Goal: Navigation & Orientation: Understand site structure

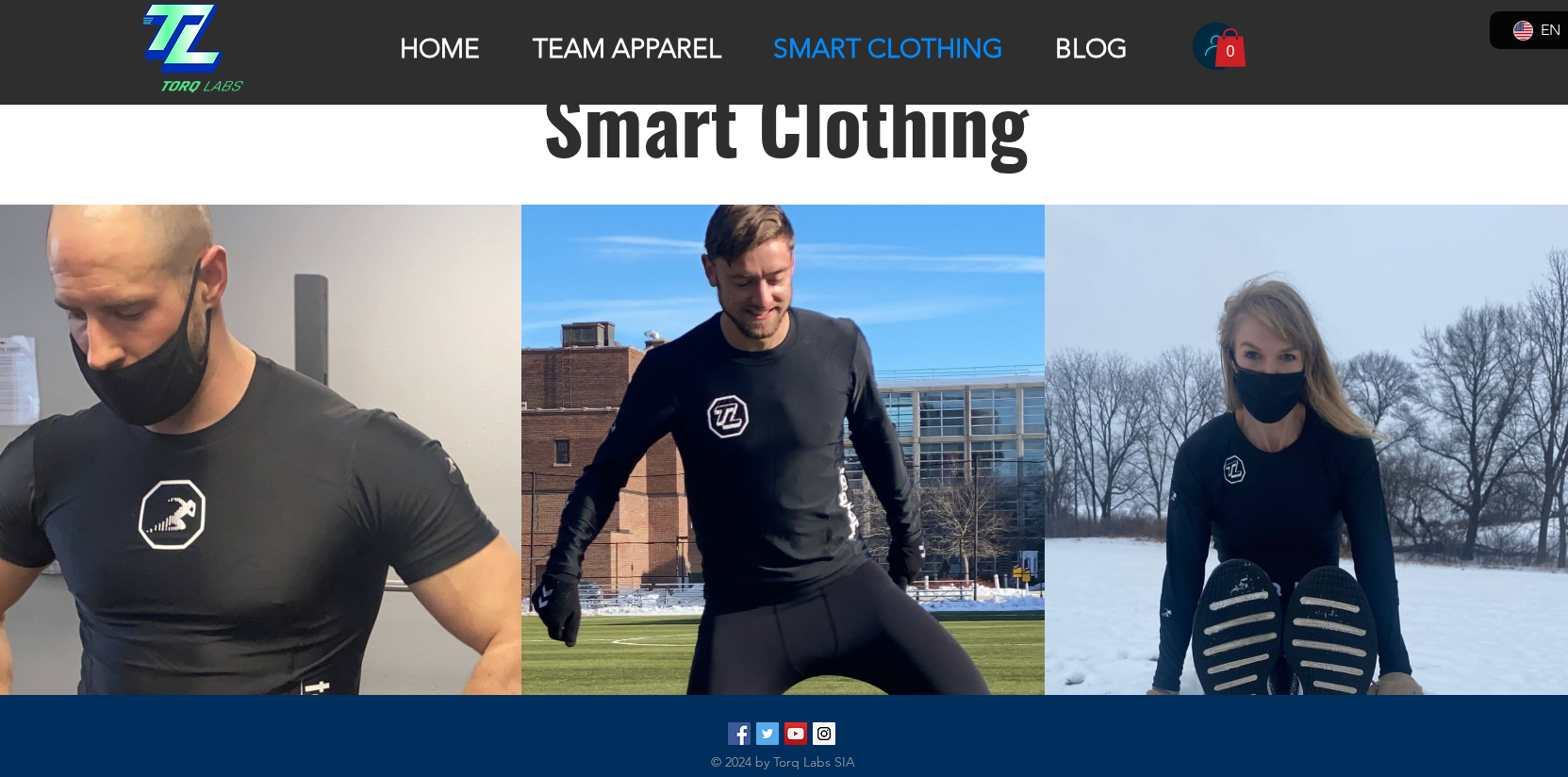
scroll to position [224, 0]
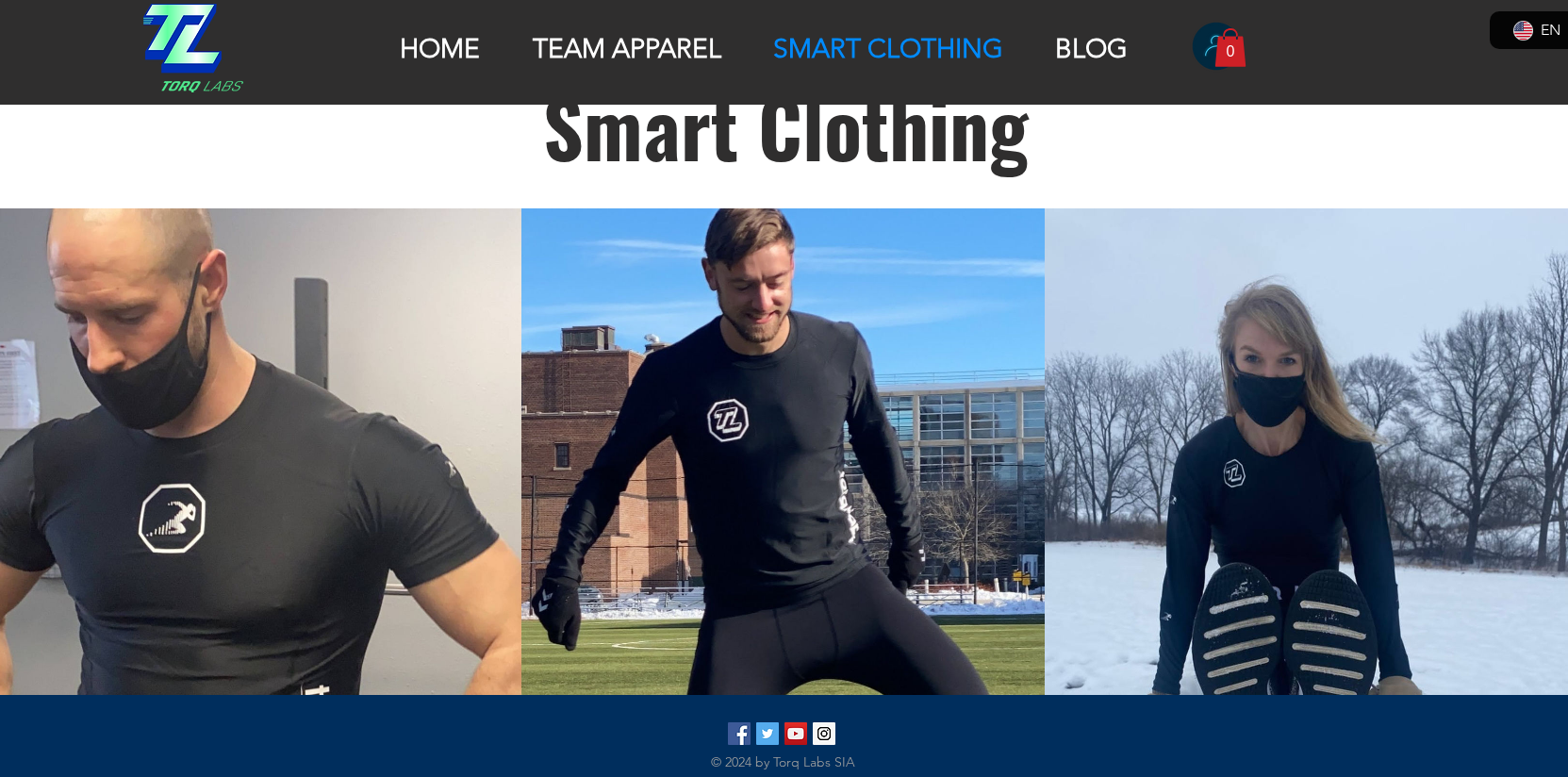
click at [441, 45] on p "HOME" at bounding box center [440, 49] width 99 height 32
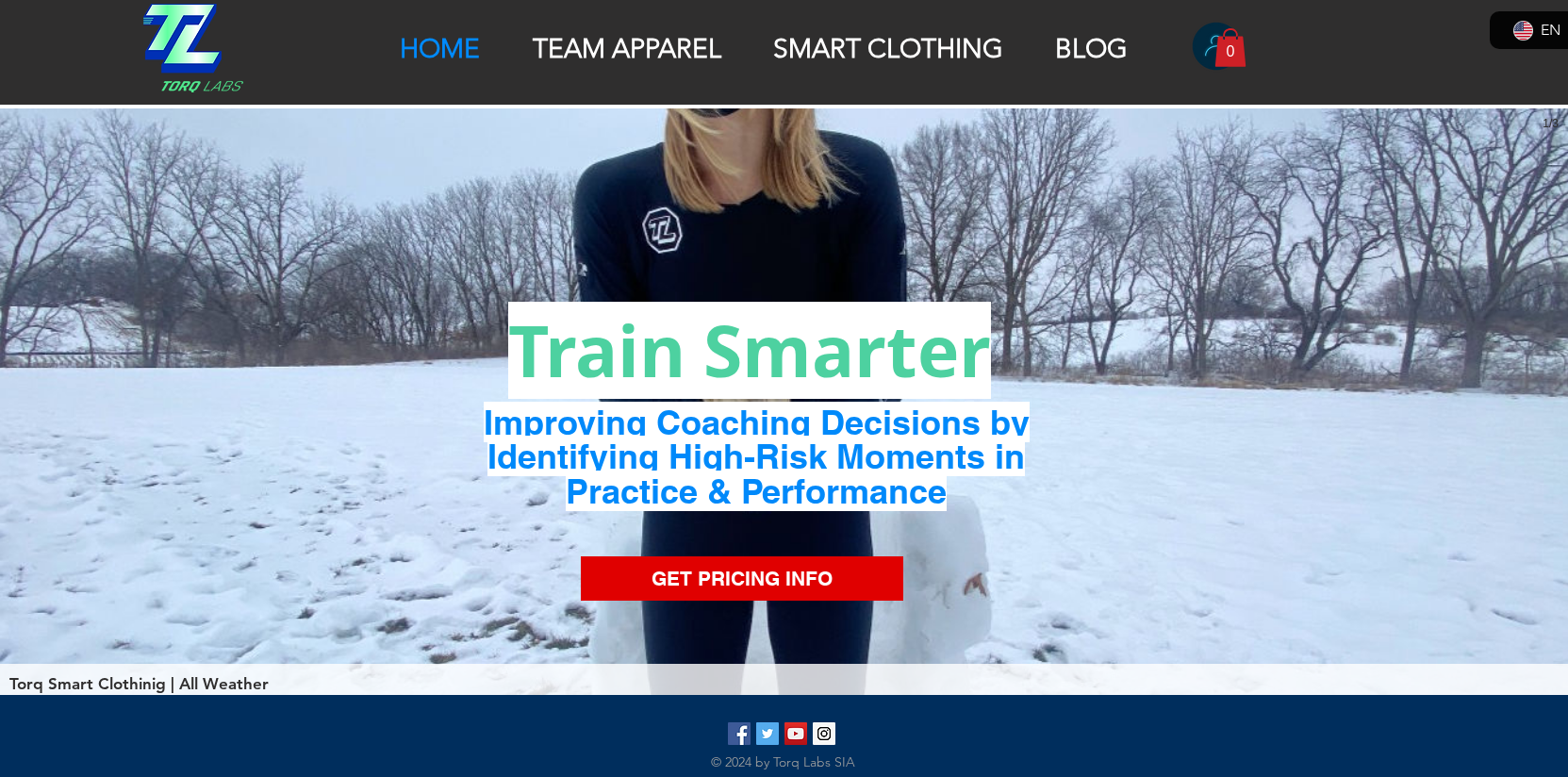
scroll to position [4, 0]
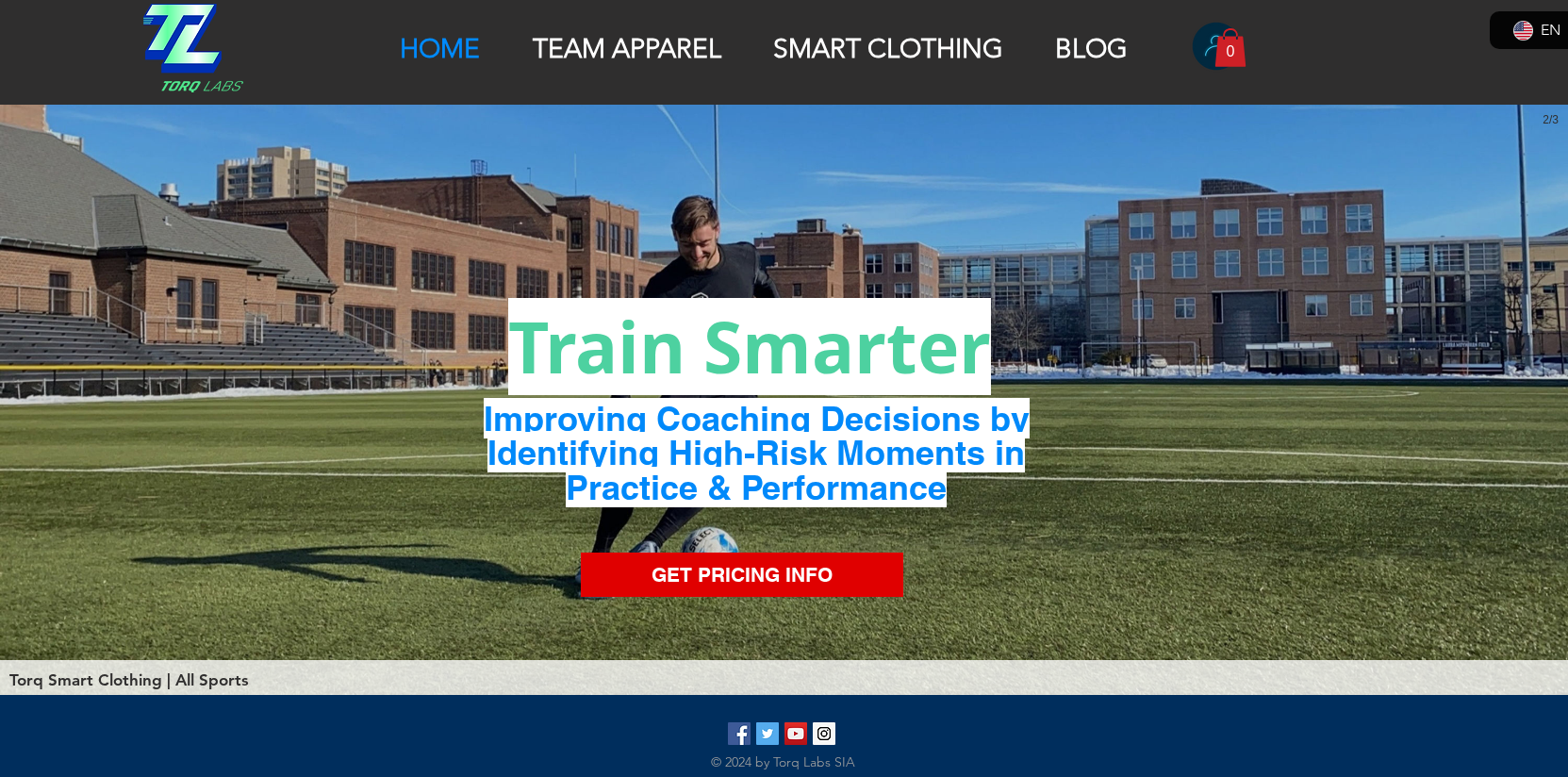
click at [607, 50] on p "TEAM APPAREL" at bounding box center [627, 49] width 208 height 32
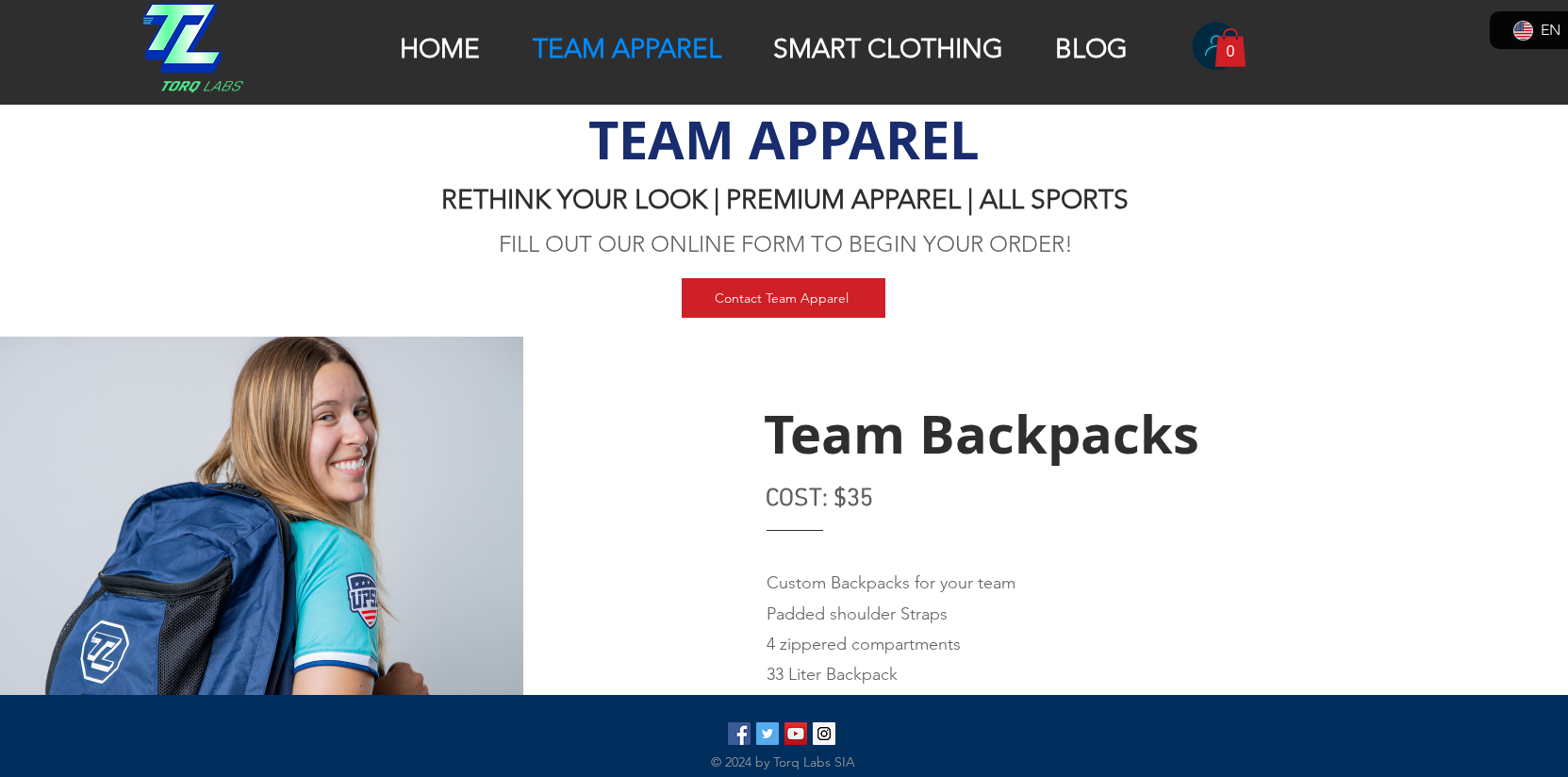
click at [878, 44] on p "SMART CLOTHING" at bounding box center [888, 49] width 249 height 32
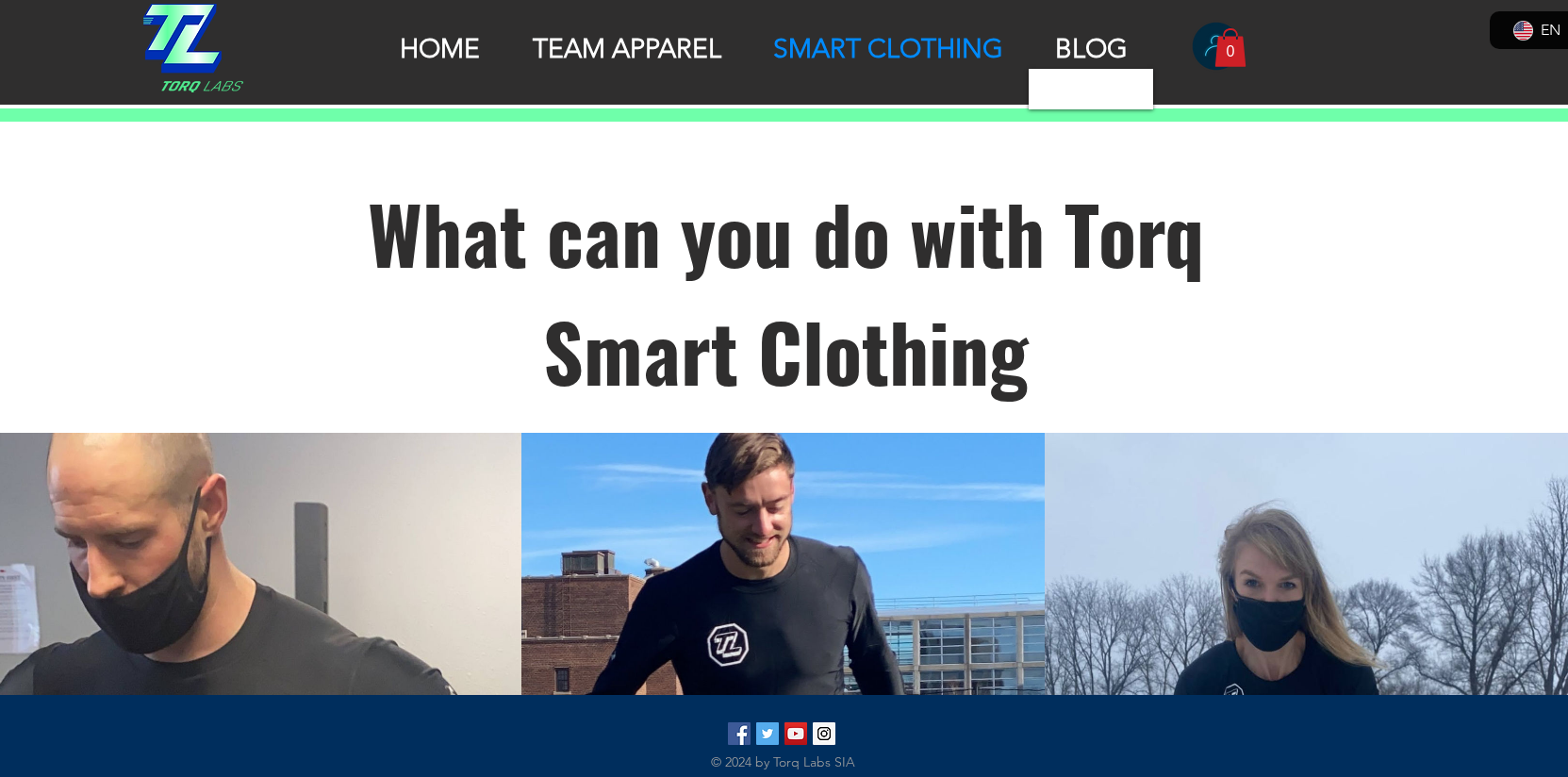
click at [1095, 34] on p "BLOG" at bounding box center [1091, 49] width 91 height 32
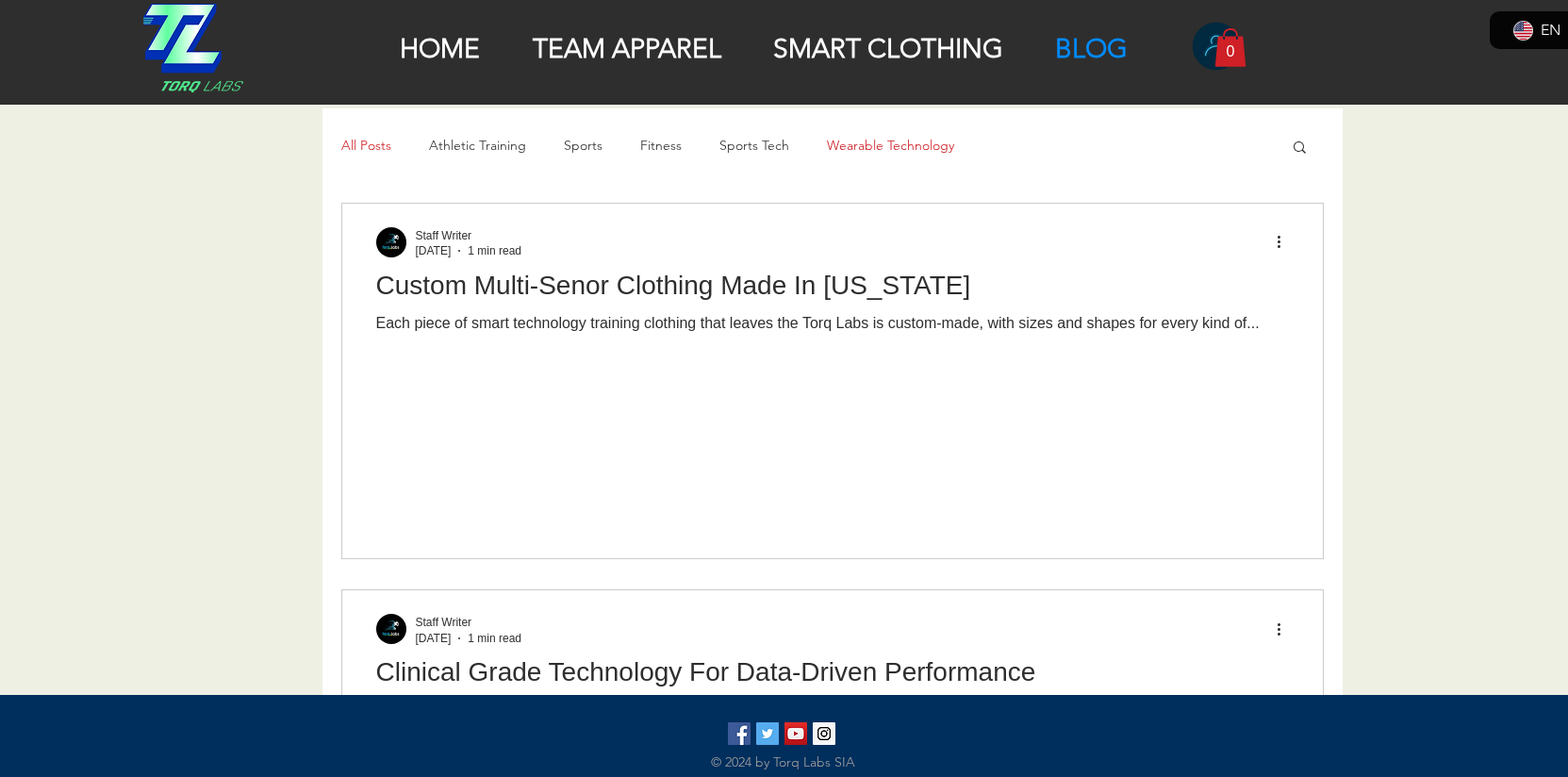
click at [907, 149] on link "Wearable Technology" at bounding box center [890, 146] width 127 height 19
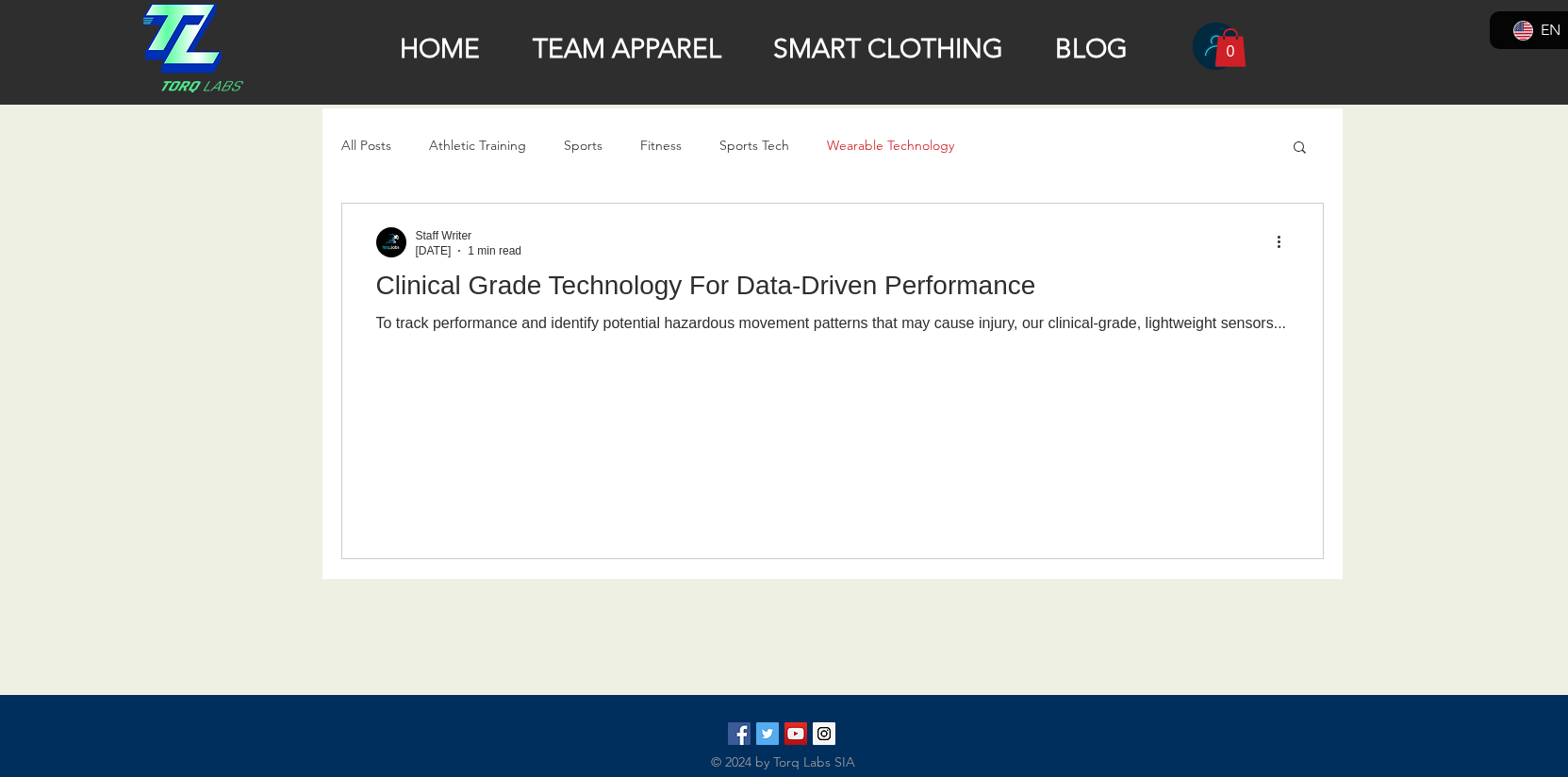
click at [872, 51] on p "SMART CLOTHING" at bounding box center [888, 49] width 249 height 32
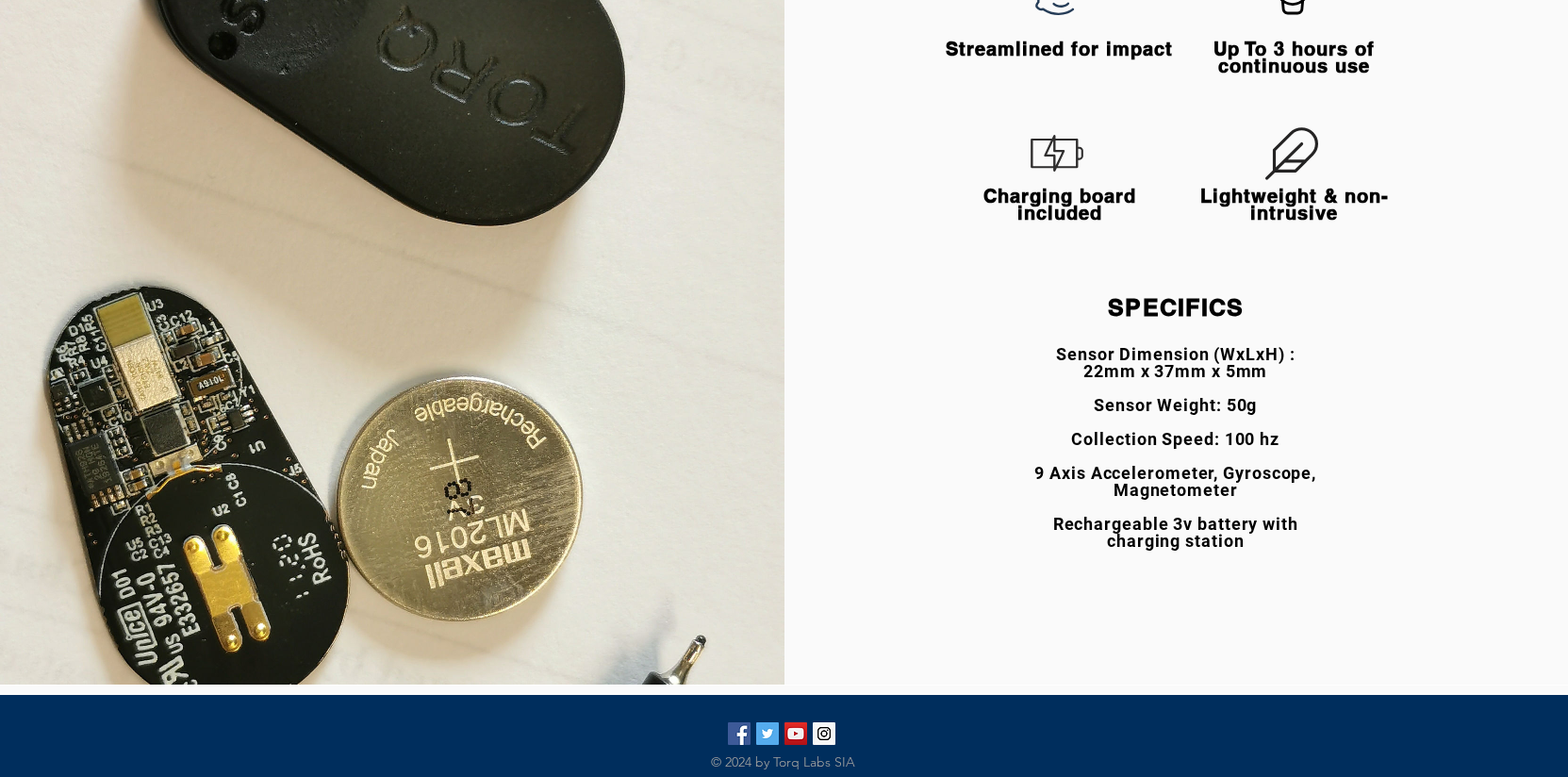
scroll to position [3476, 0]
